Goal: Information Seeking & Learning: Learn about a topic

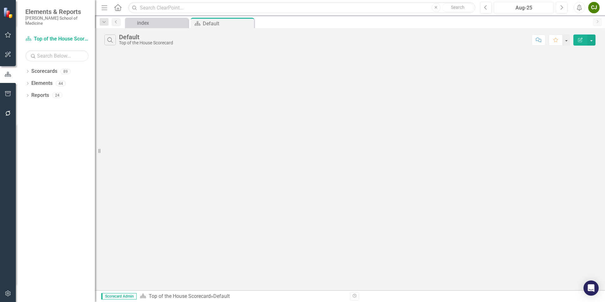
click at [539, 12] on button "Aug-25" at bounding box center [524, 7] width 60 height 11
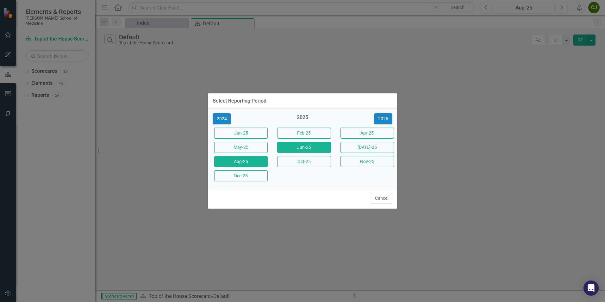
click at [303, 148] on button "Jun-25" at bounding box center [304, 147] width 54 height 11
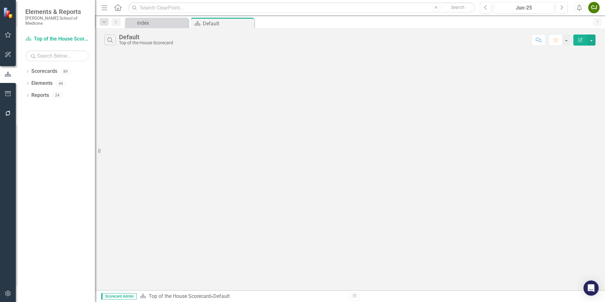
drag, startPoint x: 344, startPoint y: 105, endPoint x: 345, endPoint y: 113, distance: 8.4
click at [344, 105] on div "Search Default Top of the House Scorecard Comment Favorite Edit Report" at bounding box center [350, 159] width 510 height 262
click at [45, 68] on link "Scorecards" at bounding box center [44, 71] width 26 height 7
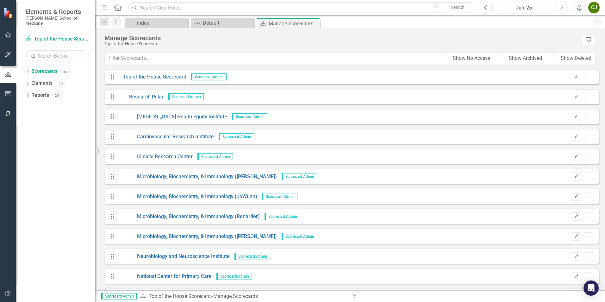
click at [186, 98] on span "Scorecard Admin" at bounding box center [185, 96] width 35 height 7
click at [188, 95] on span "Scorecard Admin" at bounding box center [185, 96] width 35 height 7
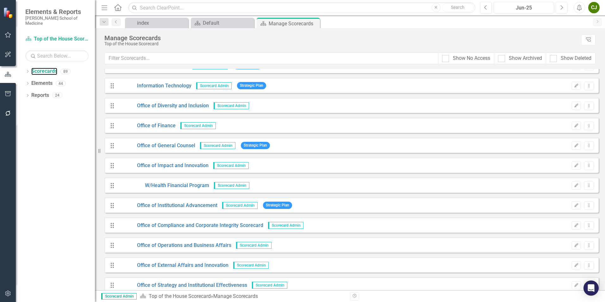
scroll to position [1140, 0]
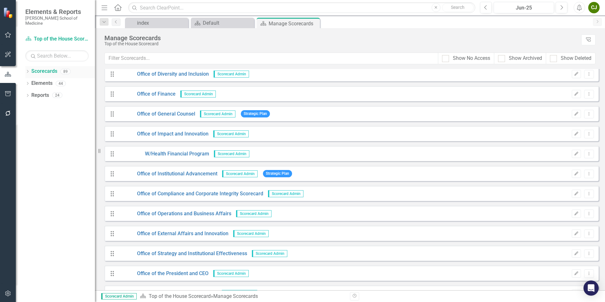
click at [46, 68] on link "Scorecards" at bounding box center [44, 71] width 26 height 7
click at [42, 68] on link "Scorecards" at bounding box center [44, 71] width 26 height 7
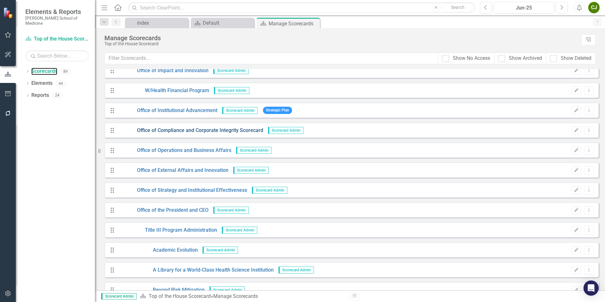
scroll to position [1171, 0]
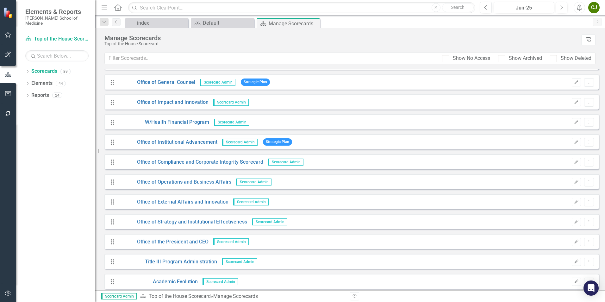
click at [229, 123] on span "Scorecard Admin" at bounding box center [231, 122] width 35 height 7
click at [184, 120] on link "W/Health Financial Program" at bounding box center [163, 122] width 91 height 7
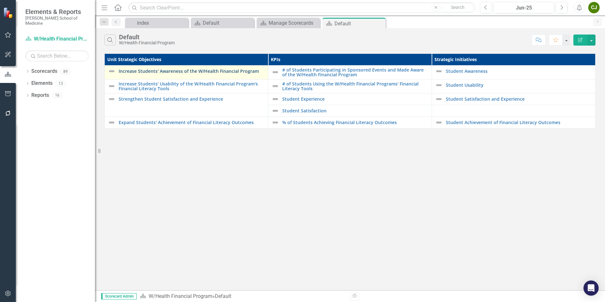
click at [187, 72] on link "Increase Students' Awareness of the W/Health Financial Program" at bounding box center [192, 71] width 146 height 5
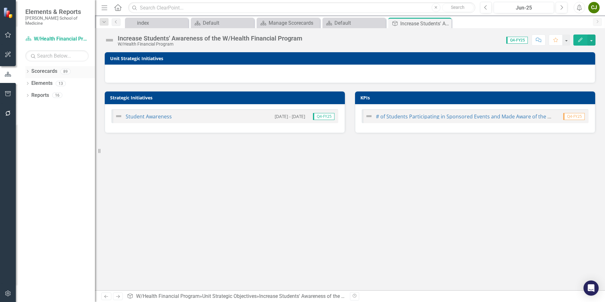
click at [41, 68] on link "Scorecards" at bounding box center [44, 71] width 26 height 7
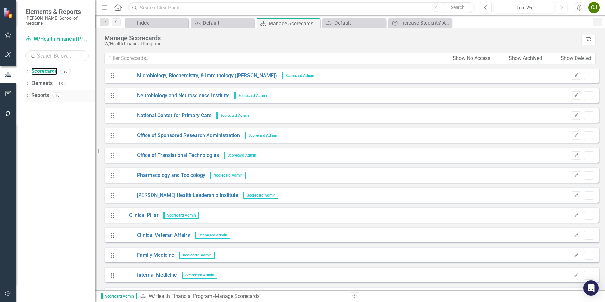
scroll to position [34, 0]
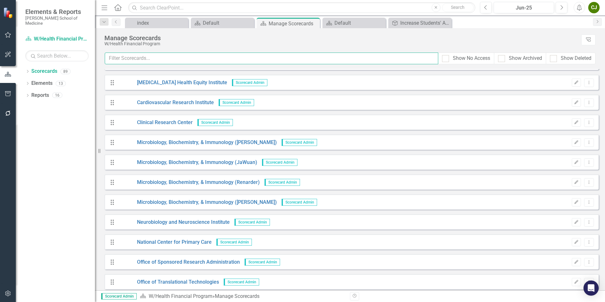
click at [116, 58] on input "text" at bounding box center [272, 59] width 334 height 12
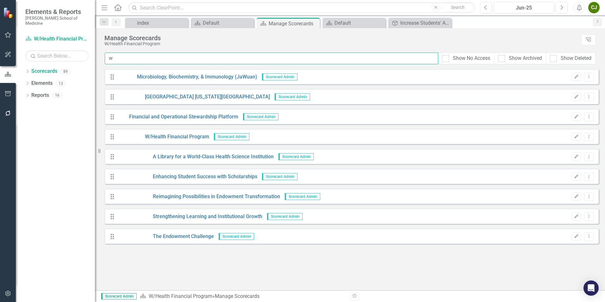
scroll to position [0, 0]
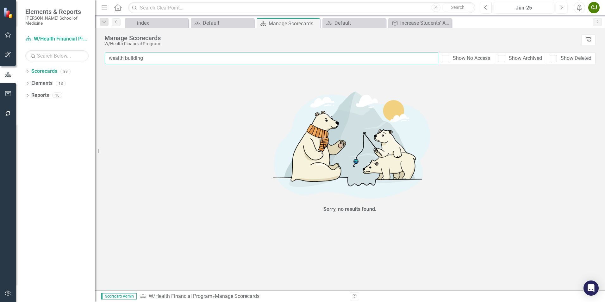
drag, startPoint x: 152, startPoint y: 55, endPoint x: 160, endPoint y: 57, distance: 8.1
click at [153, 55] on input "wealth building" at bounding box center [272, 59] width 334 height 12
click at [148, 108] on div "Sorry, no results found." at bounding box center [350, 149] width 510 height 161
click at [150, 58] on input "wealth building" at bounding box center [272, 59] width 334 height 12
click at [153, 145] on div "Sorry, no results found." at bounding box center [350, 149] width 510 height 161
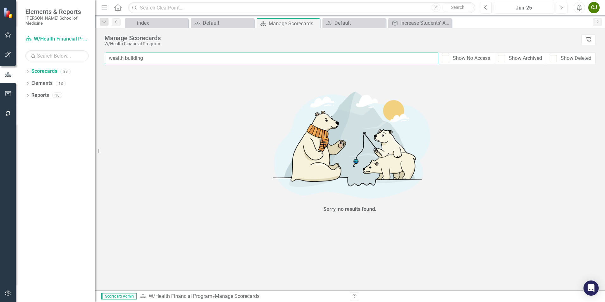
click at [149, 58] on input "wealth building" at bounding box center [272, 59] width 334 height 12
click at [46, 68] on link "Scorecards" at bounding box center [44, 71] width 26 height 7
click at [43, 68] on link "Scorecards" at bounding box center [44, 71] width 26 height 7
click at [149, 59] on input "wealth building" at bounding box center [272, 59] width 334 height 12
type input "w"
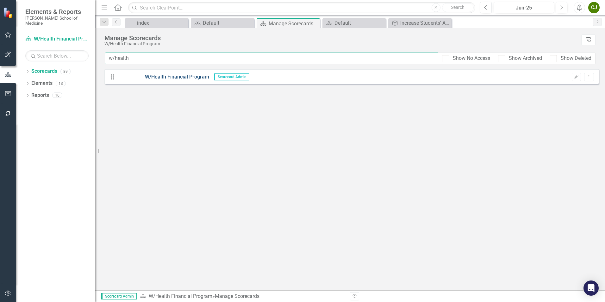
type input "w/health"
click at [167, 77] on link "W/Health Financial Program" at bounding box center [163, 76] width 91 height 7
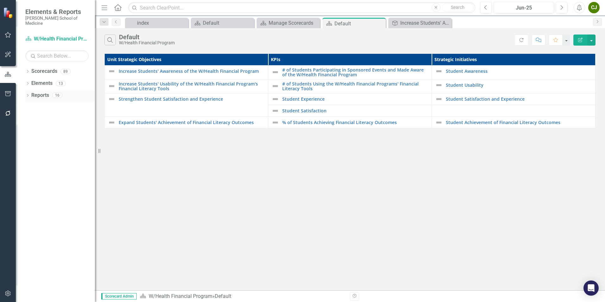
click at [41, 92] on link "Reports" at bounding box center [40, 95] width 18 height 7
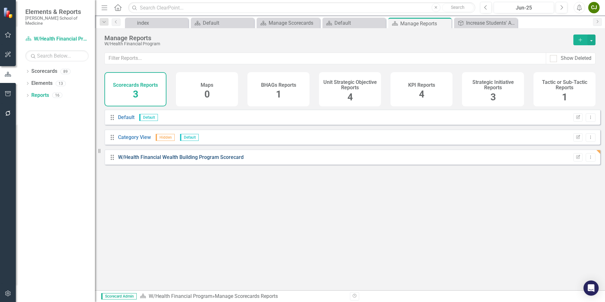
click at [163, 160] on link "W/Health Financial Wealth Building Program Scorecard" at bounding box center [181, 157] width 126 height 6
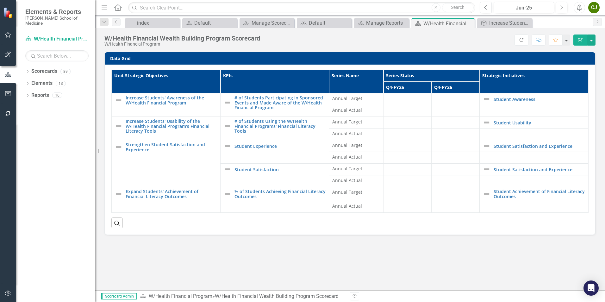
click at [126, 40] on div "W/Health Financial Wealth Building Program Scorecard" at bounding box center [182, 38] width 156 height 7
drag, startPoint x: 126, startPoint y: 40, endPoint x: 174, endPoint y: 37, distance: 47.9
click at [174, 38] on div "W/Health Financial Wealth Building Program Scorecard" at bounding box center [182, 38] width 156 height 7
click at [174, 37] on div "W/Health Financial Wealth Building Program Scorecard" at bounding box center [182, 38] width 156 height 7
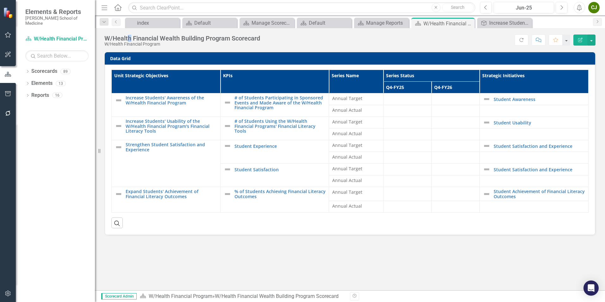
drag, startPoint x: 174, startPoint y: 37, endPoint x: 132, endPoint y: 29, distance: 43.3
click at [132, 29] on div "W/Health Financial Wealth Building Program Scorecard W/Health Financial Program…" at bounding box center [350, 37] width 510 height 19
click at [259, 35] on div "W/Health Financial Wealth Building Program Scorecard" at bounding box center [182, 38] width 156 height 7
click at [258, 36] on div "W/Health Financial Wealth Building Program Scorecard" at bounding box center [182, 38] width 156 height 7
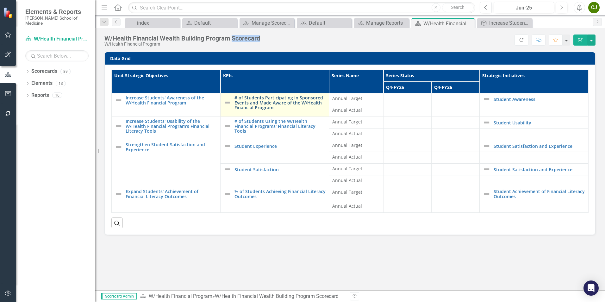
click at [270, 102] on link "# of Students Participating in Sponsored Events and Made Aware of the W/Health …" at bounding box center [280, 102] width 91 height 15
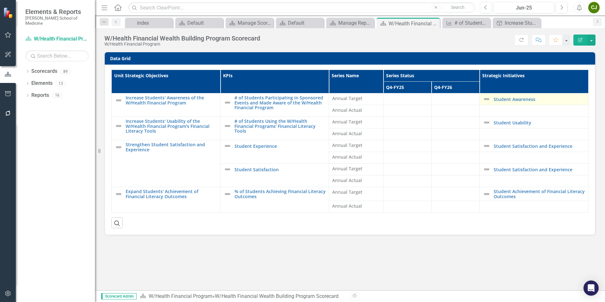
click at [501, 104] on td "Student Awareness Edit Edit Strategic Initiative Link Open Element" at bounding box center [534, 99] width 109 height 12
click at [504, 99] on link "Student Awareness" at bounding box center [539, 99] width 91 height 5
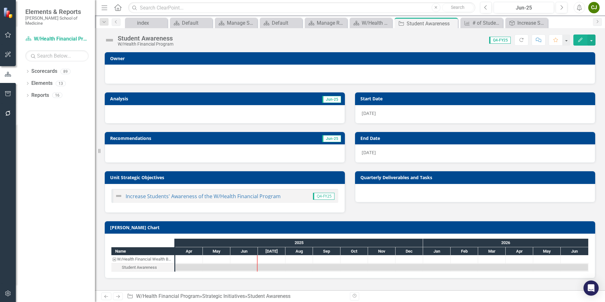
click at [119, 71] on div at bounding box center [349, 74] width 477 height 8
click at [124, 61] on td "Owner" at bounding box center [351, 58] width 482 height 9
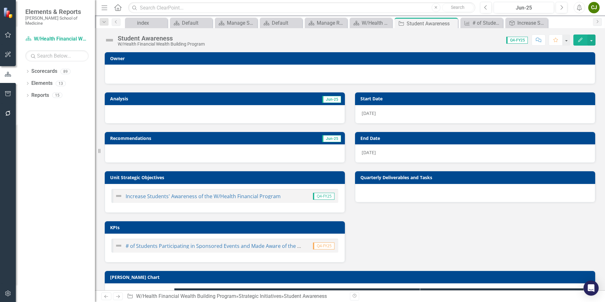
click at [167, 56] on h3 "Owner" at bounding box center [351, 58] width 482 height 5
click at [162, 57] on h3 "Owner" at bounding box center [351, 58] width 482 height 5
click at [118, 57] on h3 "Owner" at bounding box center [351, 58] width 482 height 5
click at [115, 60] on h3 "Owner" at bounding box center [351, 58] width 482 height 5
click at [121, 60] on h3 "Owner" at bounding box center [351, 58] width 482 height 5
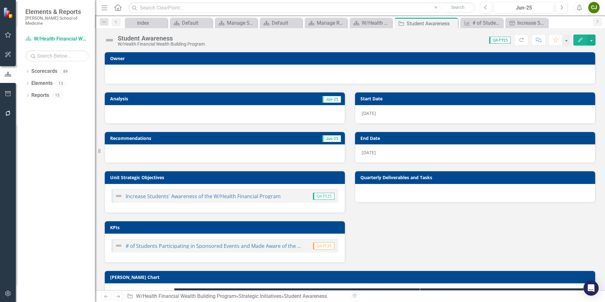
click at [118, 56] on h3 "Owner" at bounding box center [351, 58] width 482 height 5
click at [122, 75] on div at bounding box center [349, 74] width 477 height 8
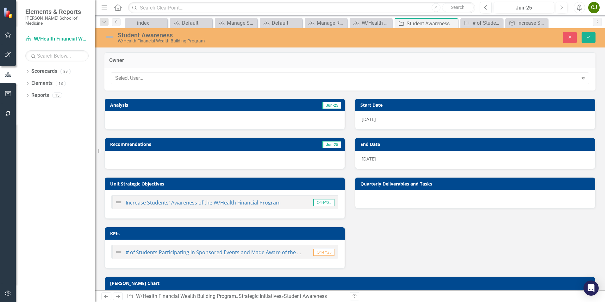
click at [122, 76] on div at bounding box center [344, 78] width 459 height 9
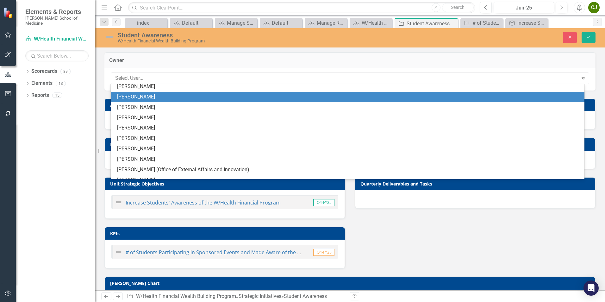
scroll to position [253, 0]
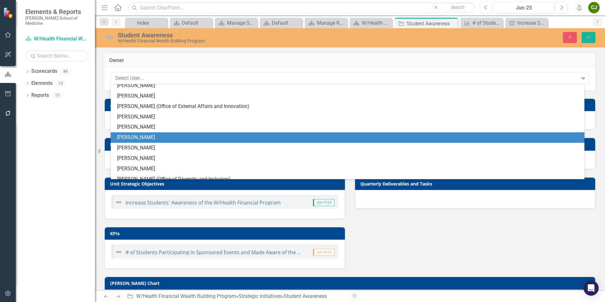
click at [141, 135] on div "Carl Johnson" at bounding box center [349, 137] width 464 height 7
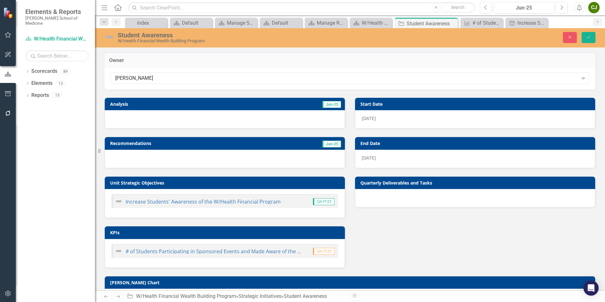
click at [427, 182] on h3 "Quarterly Deliverables and Tasks" at bounding box center [477, 182] width 232 height 5
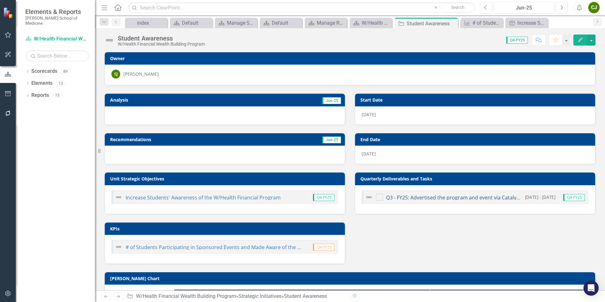
click at [440, 197] on link "Q3 - FY25: Advertised the program and event via Catalyst, E-Notice Board, & Ema…" at bounding box center [484, 197] width 196 height 7
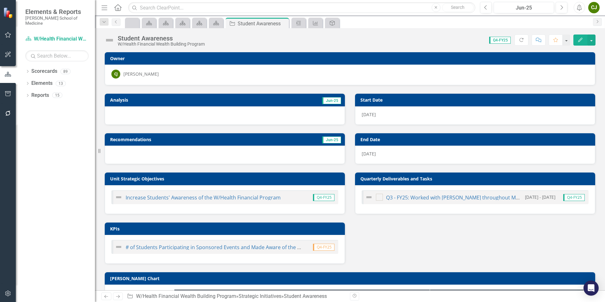
click at [435, 180] on h3 "Quarterly Deliverables and Tasks" at bounding box center [477, 178] width 232 height 5
click at [453, 182] on td "Quarterly Deliverables and Tasks" at bounding box center [477, 179] width 232 height 9
click at [453, 181] on td "Quarterly Deliverables and Tasks" at bounding box center [477, 179] width 232 height 9
